Goal: Transaction & Acquisition: Purchase product/service

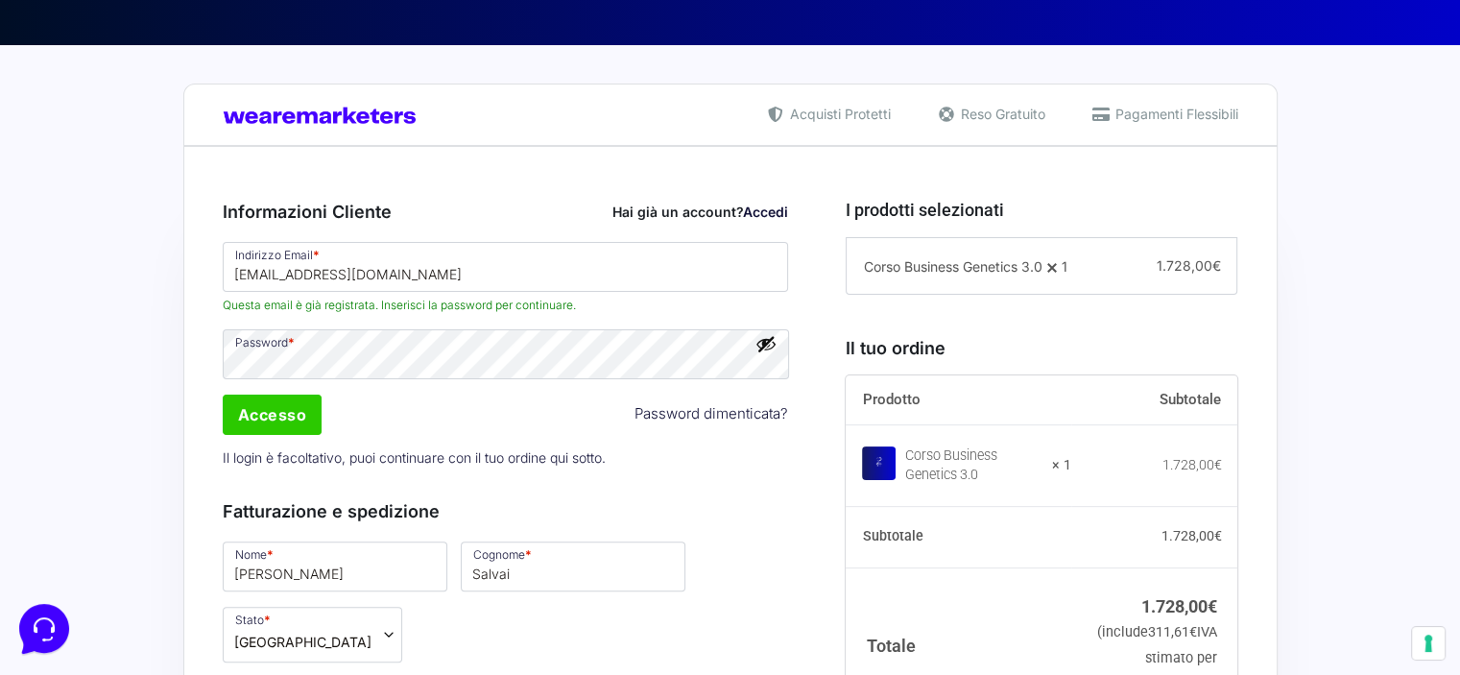
click at [767, 340] on button "Mostra password" at bounding box center [766, 343] width 21 height 21
click at [280, 414] on input "Accesso" at bounding box center [273, 415] width 100 height 40
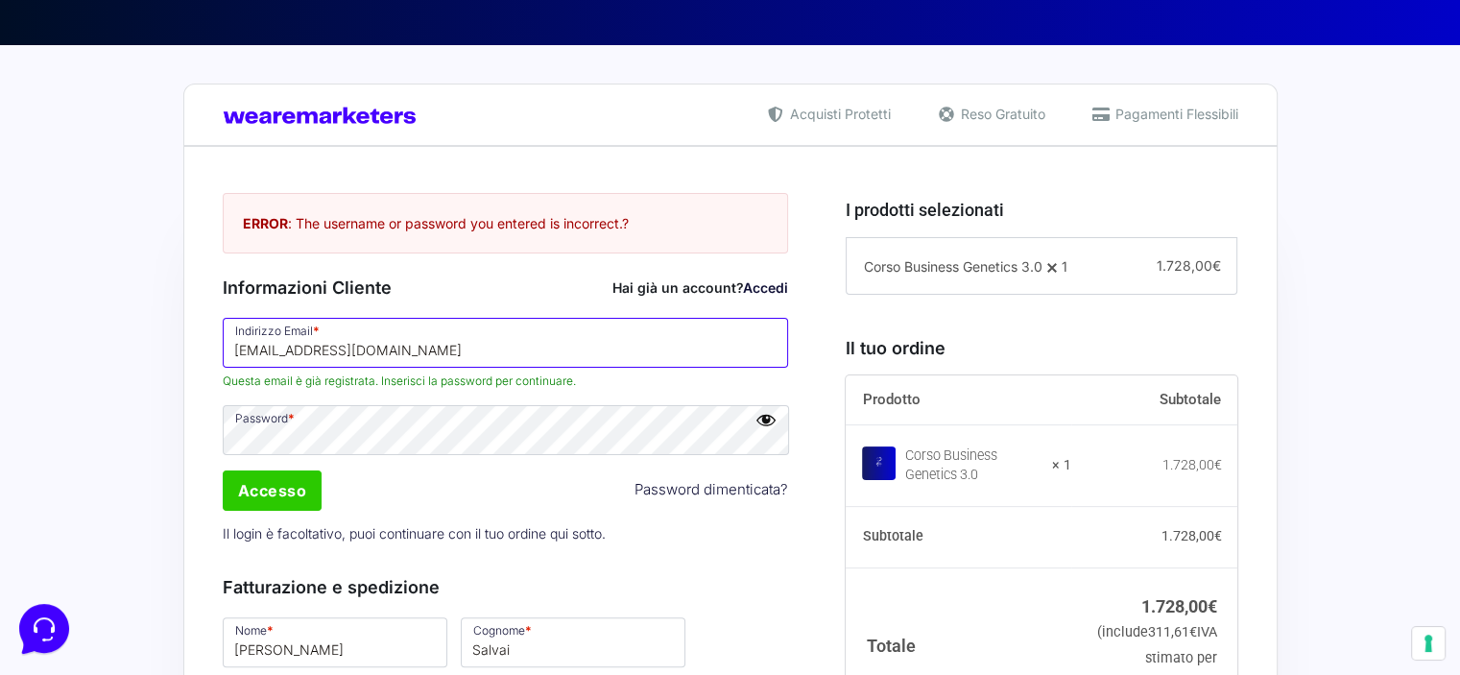
click at [323, 357] on input "[EMAIL_ADDRESS][DOMAIN_NAME]" at bounding box center [506, 343] width 567 height 50
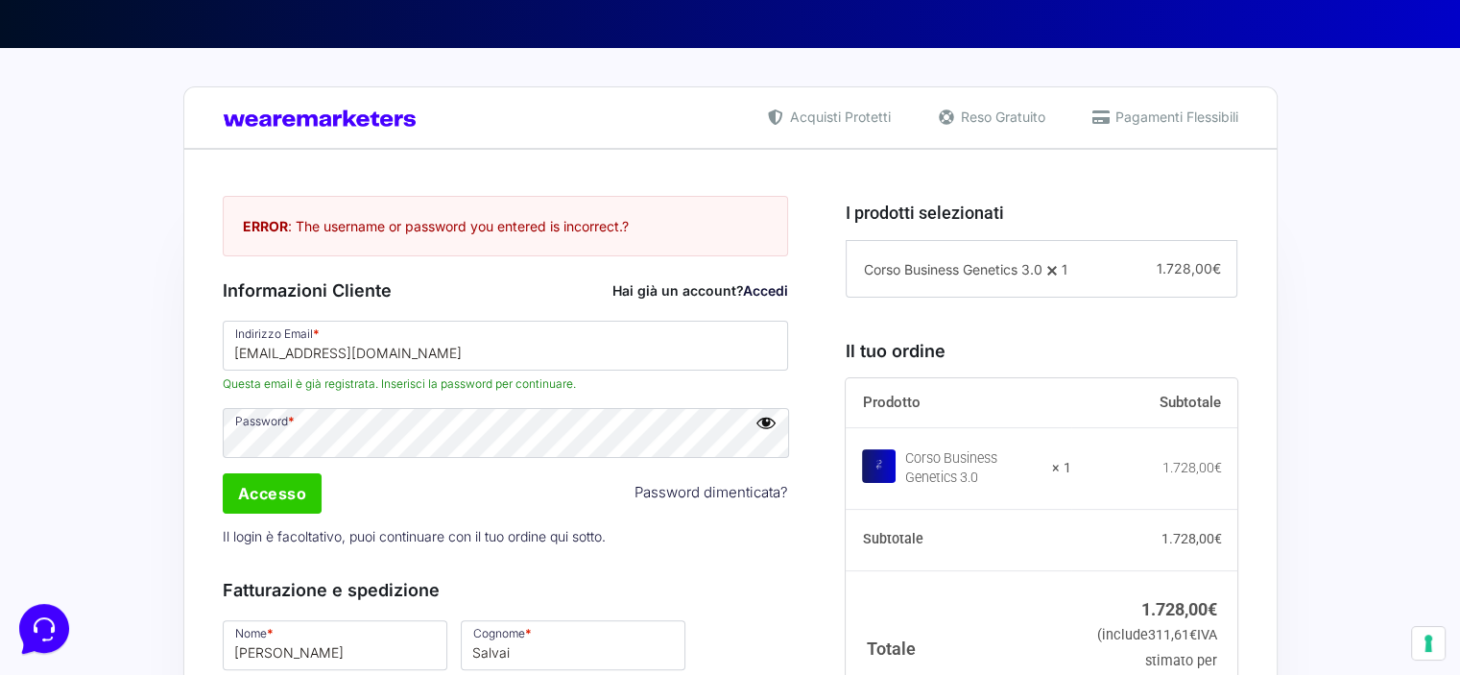
scroll to position [384, 0]
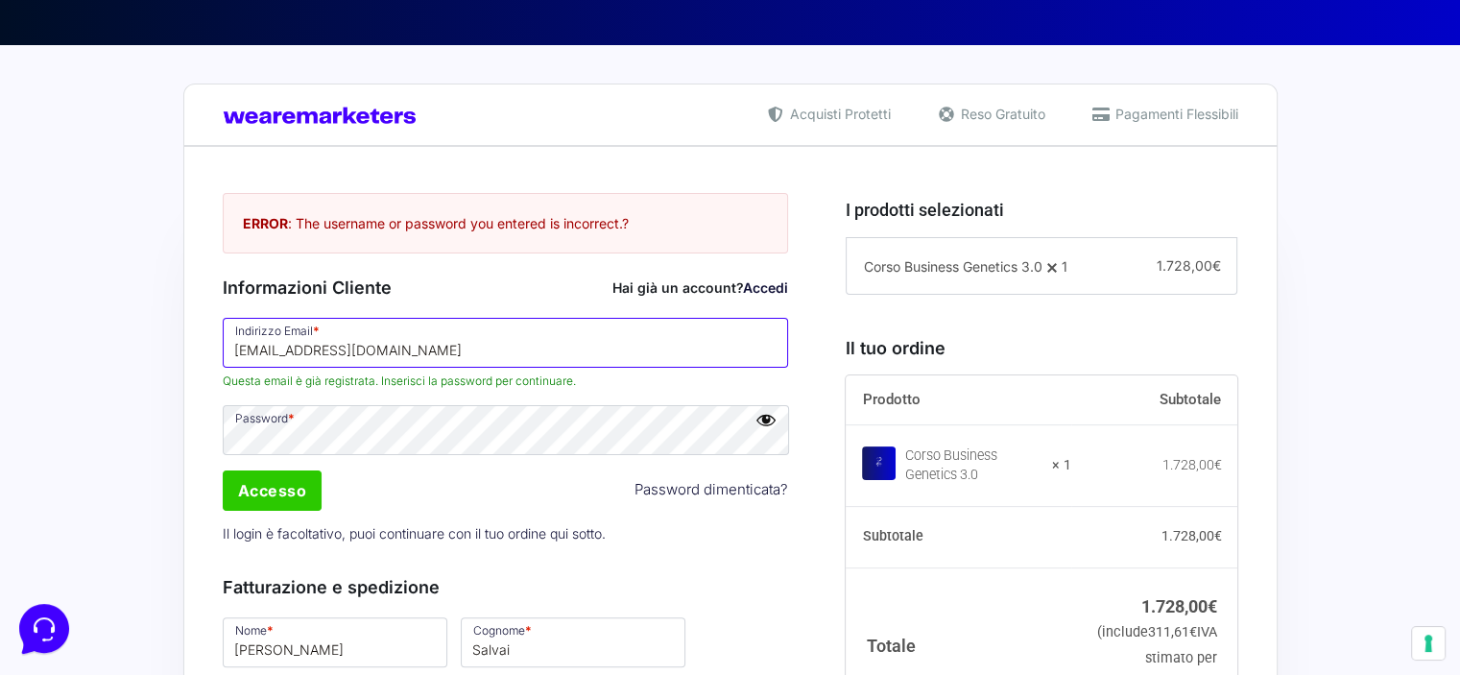
click at [465, 343] on input "[EMAIL_ADDRESS][DOMAIN_NAME]" at bounding box center [506, 343] width 567 height 50
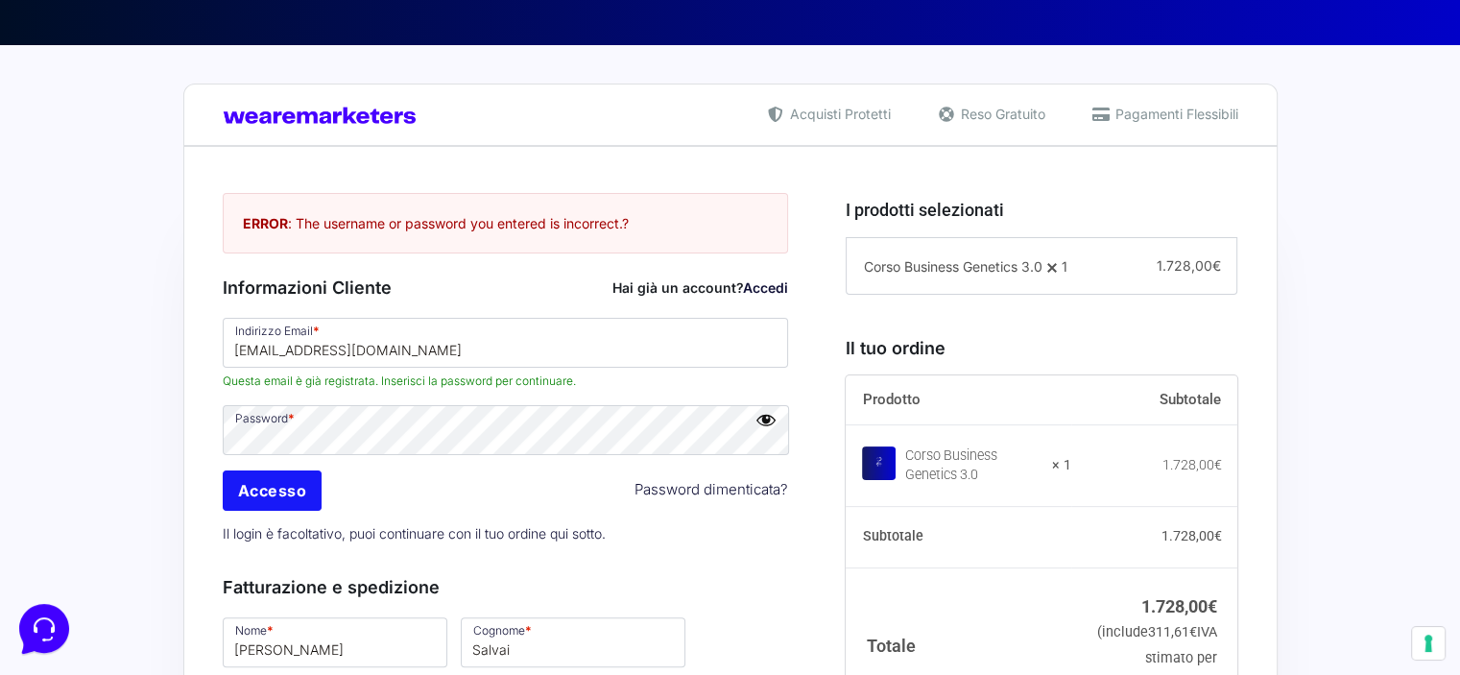
click at [256, 483] on input "Accesso" at bounding box center [273, 491] width 100 height 40
